Goal: Book appointment/travel/reservation

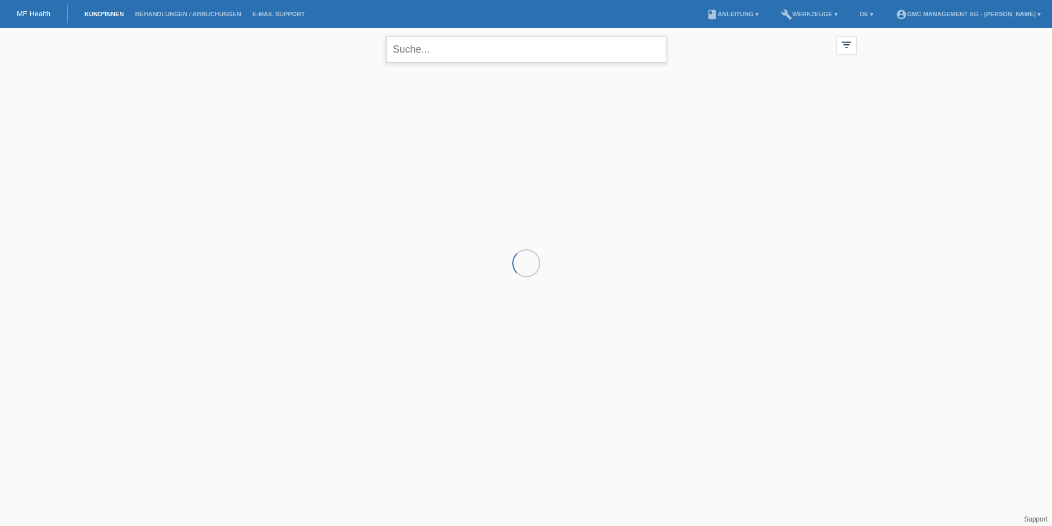
click at [413, 49] on input "text" at bounding box center [526, 49] width 280 height 26
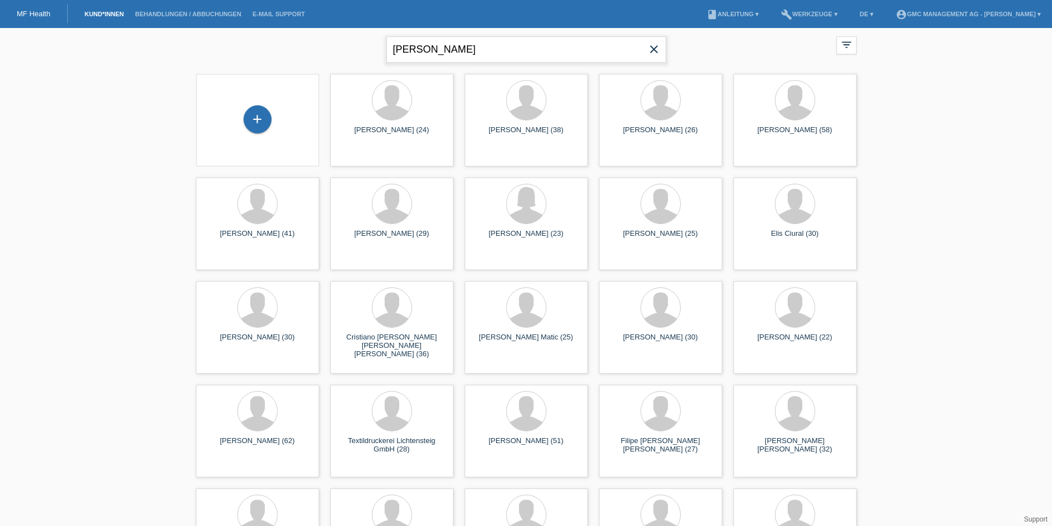
type input "benjamin hug"
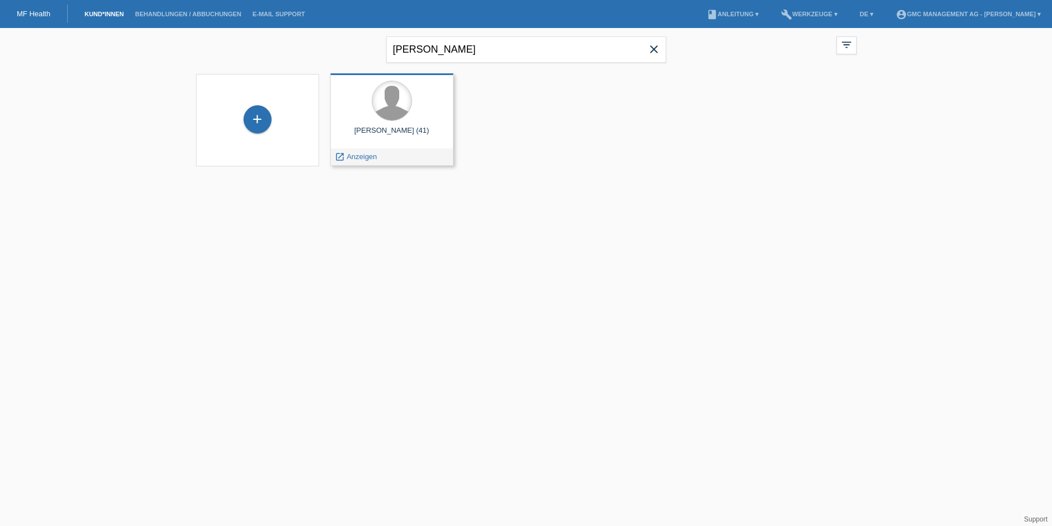
click at [402, 105] on div at bounding box center [391, 100] width 39 height 39
click at [357, 153] on span "Anzeigen" at bounding box center [361, 156] width 30 height 8
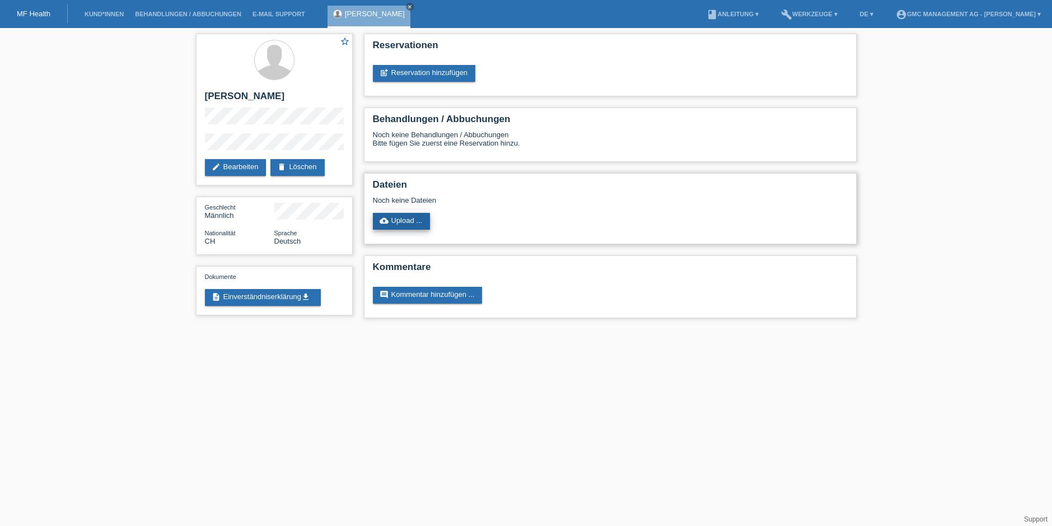
click at [401, 219] on link "cloud_upload Upload ..." at bounding box center [402, 221] width 58 height 17
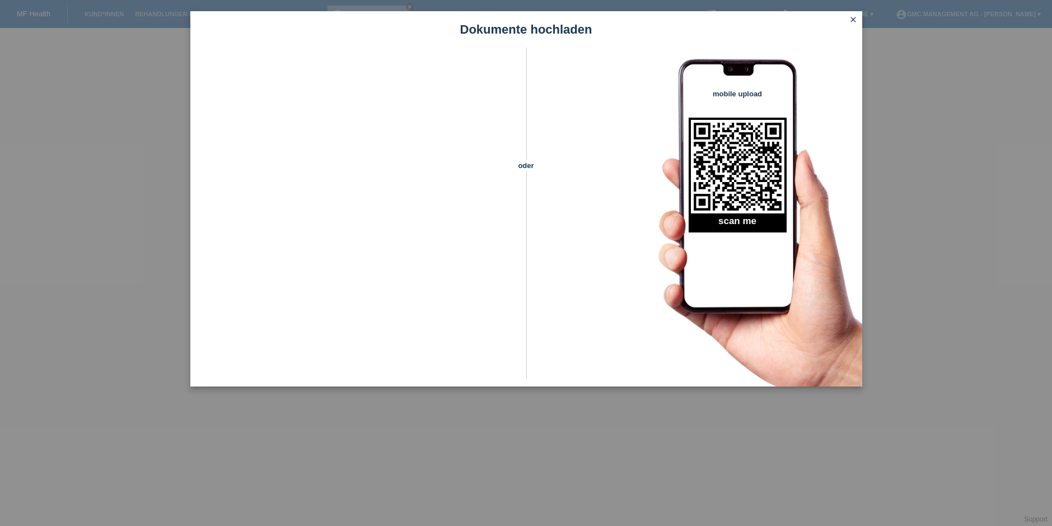
click at [853, 20] on icon "close" at bounding box center [853, 19] width 9 height 9
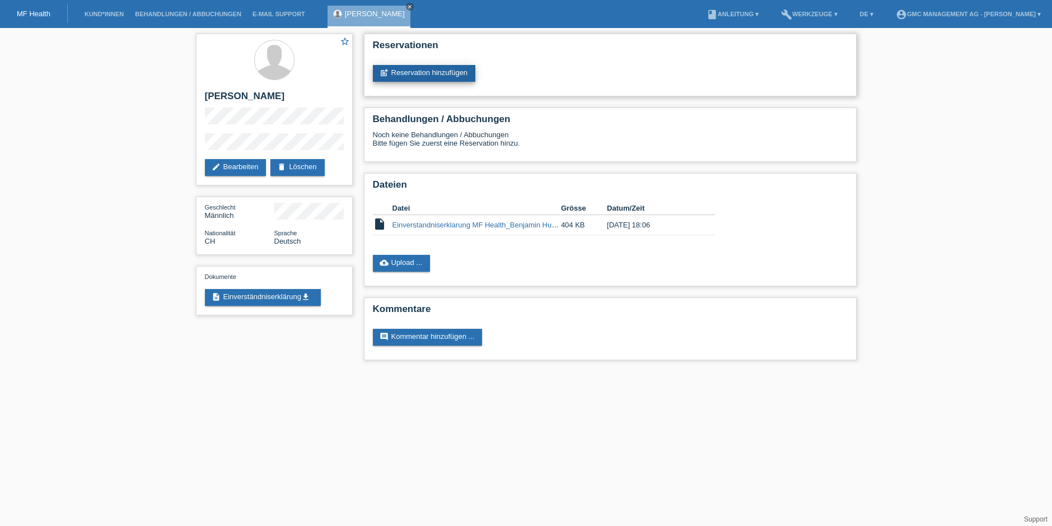
click at [426, 73] on link "post_add Reservation hinzufügen" at bounding box center [424, 73] width 103 height 17
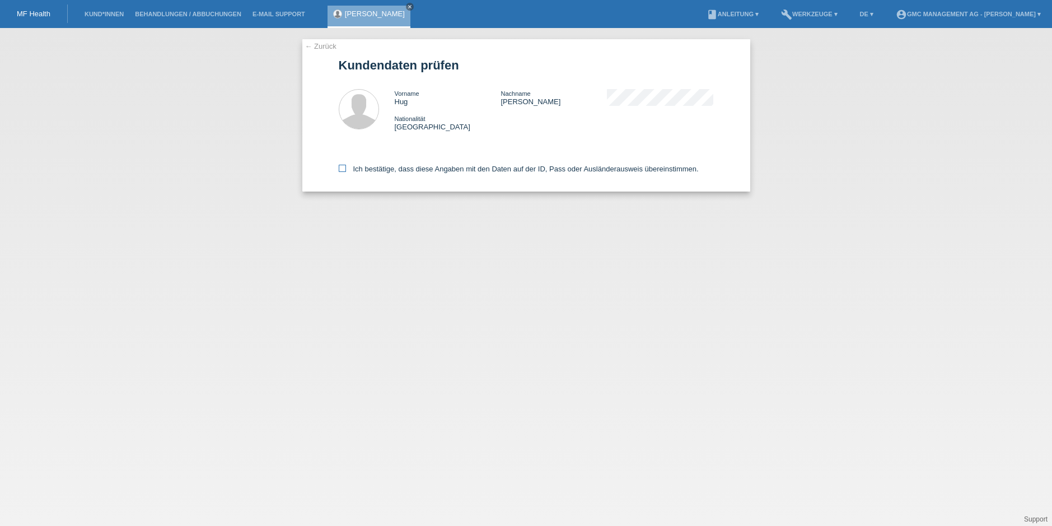
click at [343, 166] on icon at bounding box center [342, 168] width 7 height 7
click at [343, 166] on input "Ich bestätige, dass diese Angaben mit den Daten auf der ID, Pass oder Ausländer…" at bounding box center [342, 168] width 7 height 7
checkbox input "true"
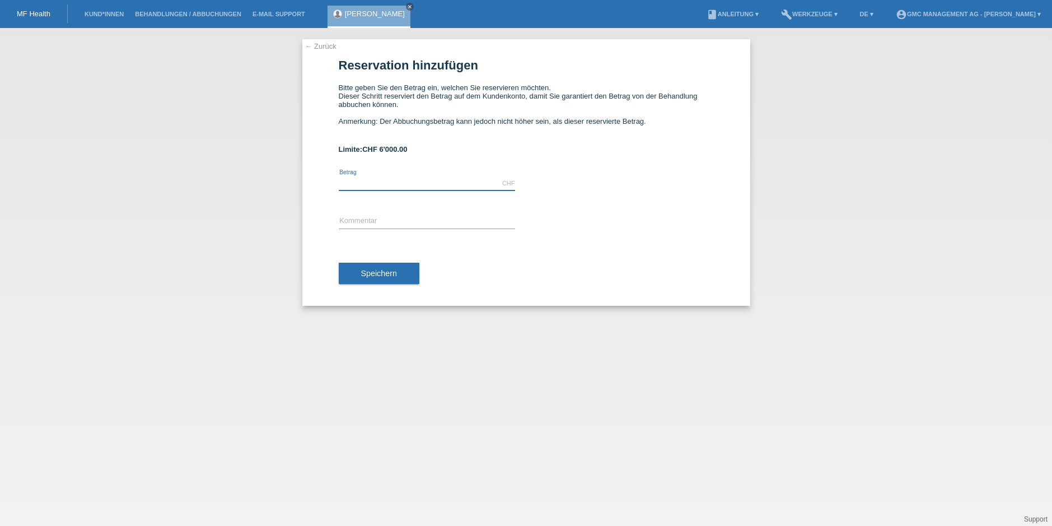
click at [350, 184] on input "text" at bounding box center [427, 183] width 176 height 14
type input "6000.00"
click at [352, 223] on input "text" at bounding box center [427, 221] width 176 height 14
click at [350, 222] on input "HT 21143" at bounding box center [427, 221] width 176 height 14
type input "HT 21143"
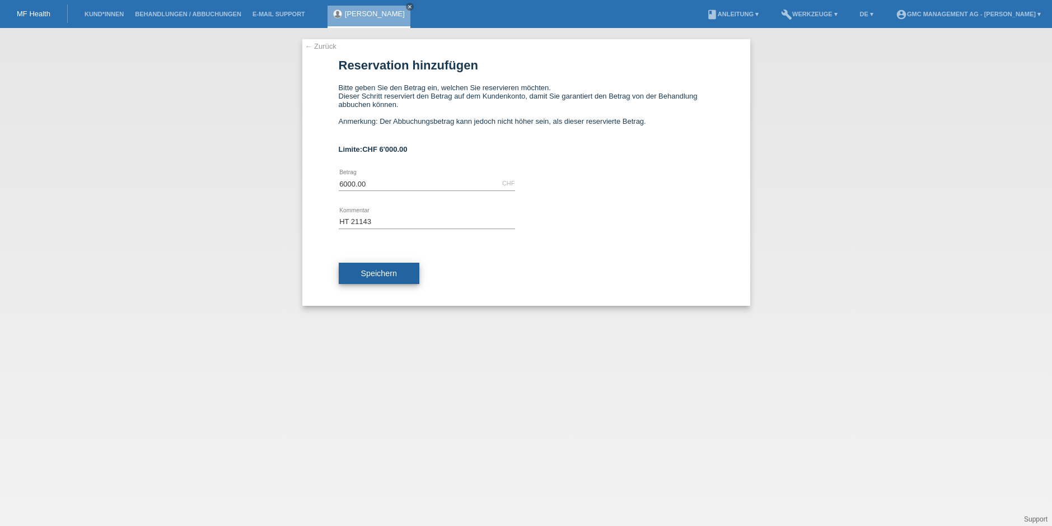
click at [377, 270] on span "Speichern" at bounding box center [379, 273] width 36 height 9
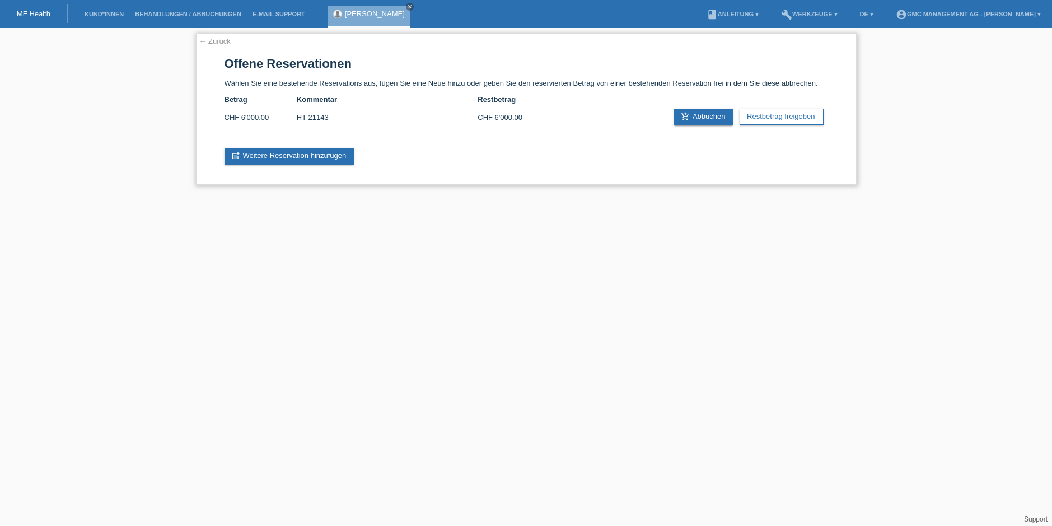
click at [223, 39] on link "← Zurück" at bounding box center [214, 41] width 31 height 8
